Goal: Information Seeking & Learning: Learn about a topic

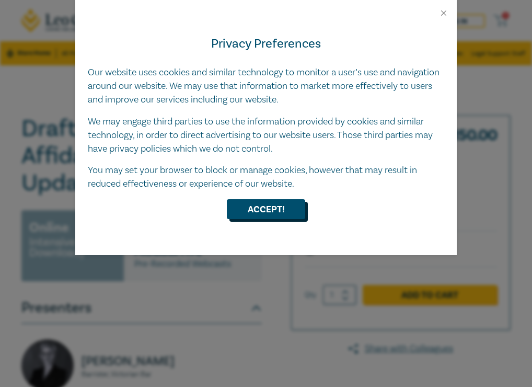
click at [262, 205] on button "Accept!" at bounding box center [266, 209] width 78 height 20
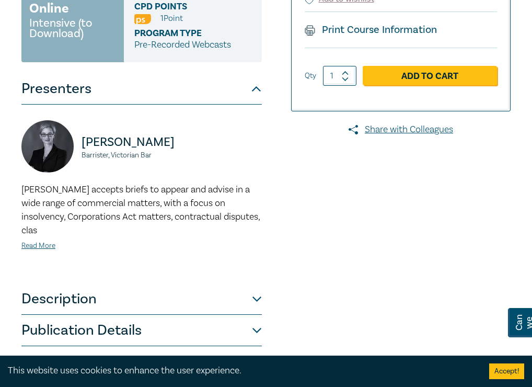
scroll to position [278, 0]
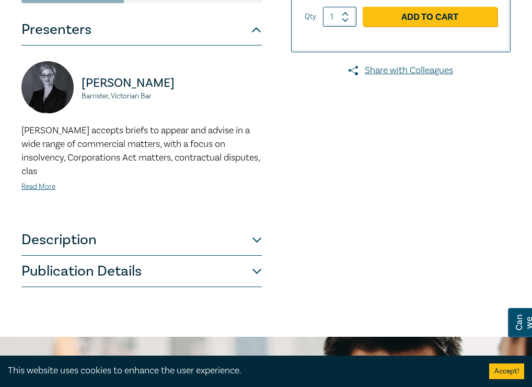
click at [266, 245] on div "Drafting Excellent Affidavits & Case Update O25003 Online Intensive (to Downloa…" at bounding box center [161, 62] width 293 height 450
click at [257, 227] on button "Description" at bounding box center [141, 239] width 241 height 31
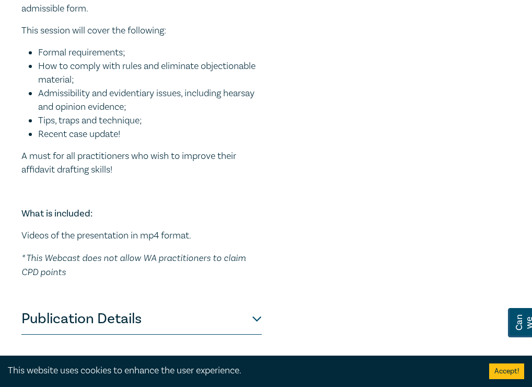
scroll to position [547, 0]
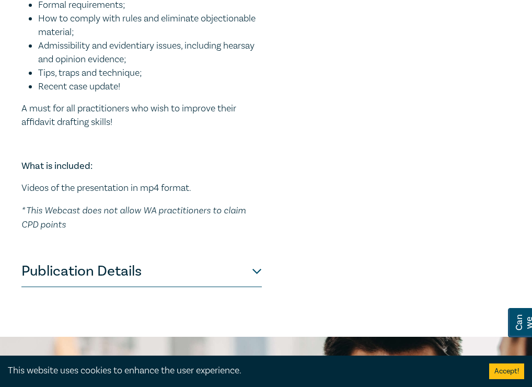
click at [251, 262] on button "Publication Details" at bounding box center [141, 271] width 241 height 31
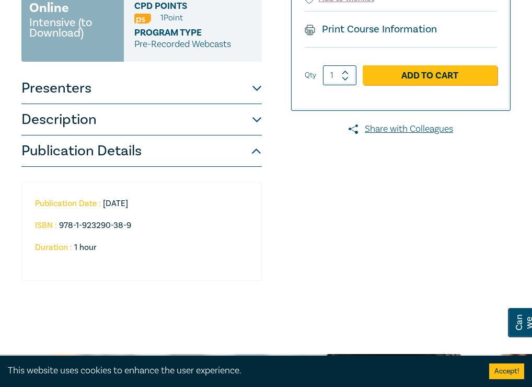
scroll to position [90, 0]
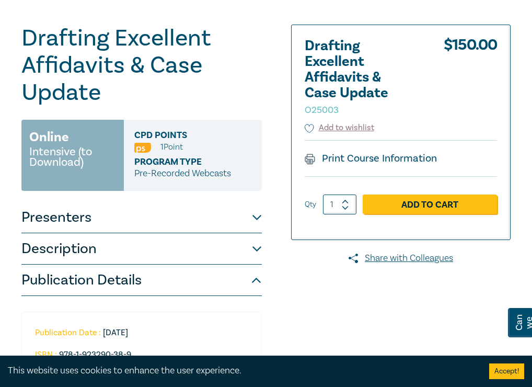
click at [256, 280] on button "Publication Details" at bounding box center [141, 280] width 241 height 31
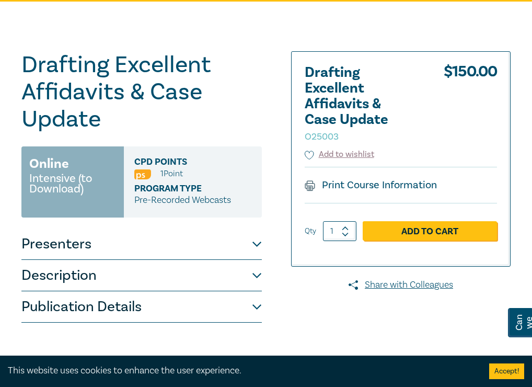
scroll to position [0, 0]
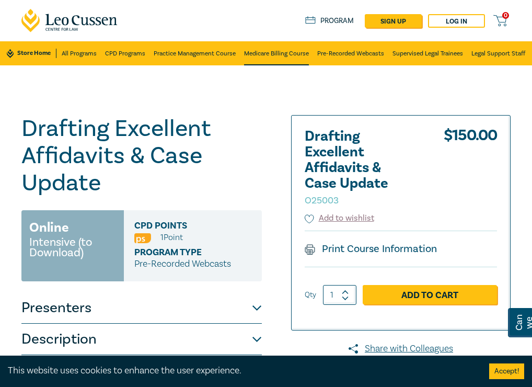
click at [267, 60] on link "Medicare Billing Course" at bounding box center [276, 53] width 65 height 24
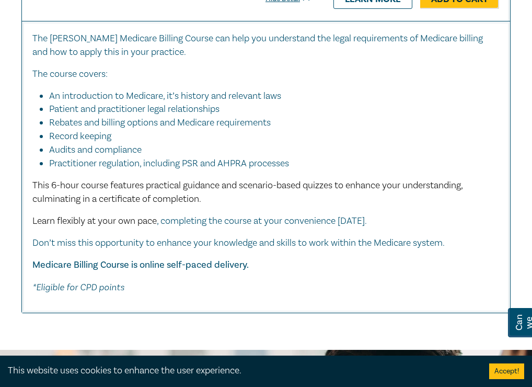
scroll to position [500, 0]
